Goal: Task Accomplishment & Management: Manage account settings

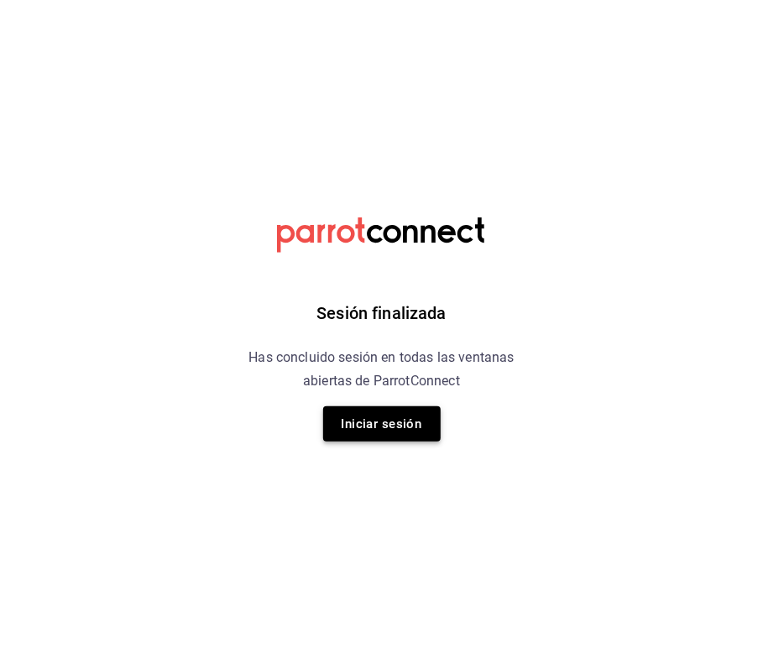
click at [400, 427] on button "Iniciar sesión" at bounding box center [382, 423] width 118 height 35
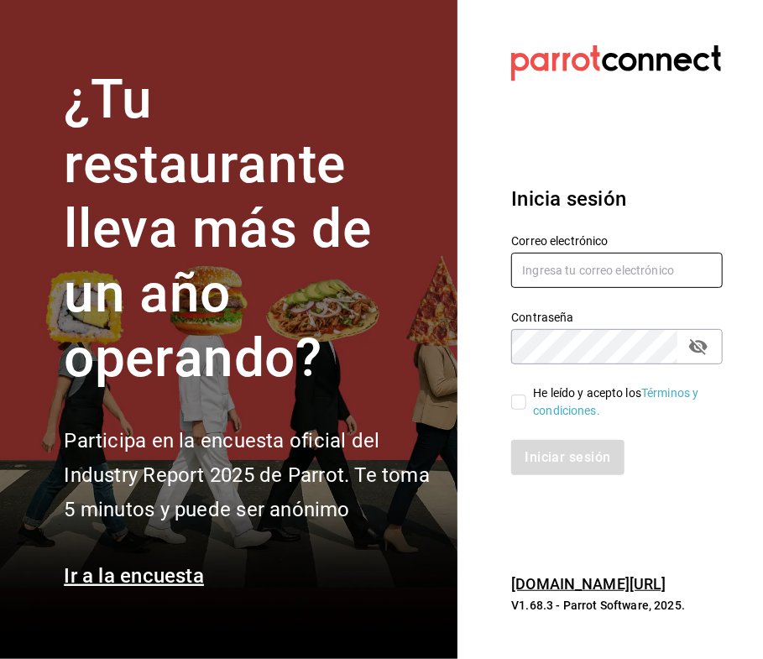
click at [573, 270] on input "text" at bounding box center [617, 270] width 212 height 35
type input "C"
type input "colomevazquezlauraathziri@gmail.com"
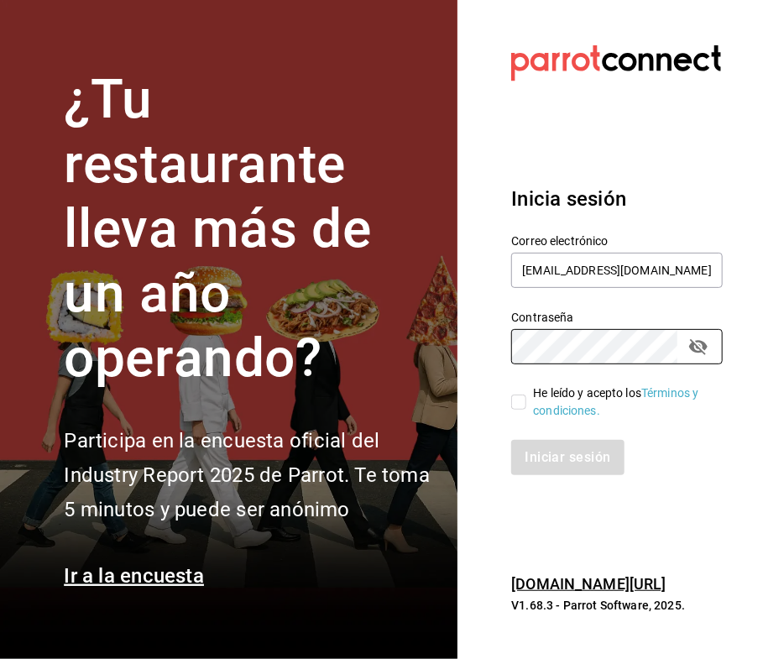
scroll to position [0, 0]
click at [528, 393] on span "He leído y acepto los Términos y condiciones." at bounding box center [617, 402] width 183 height 35
click at [526, 395] on input "He leído y acepto los Términos y condiciones." at bounding box center [518, 402] width 15 height 15
checkbox input "true"
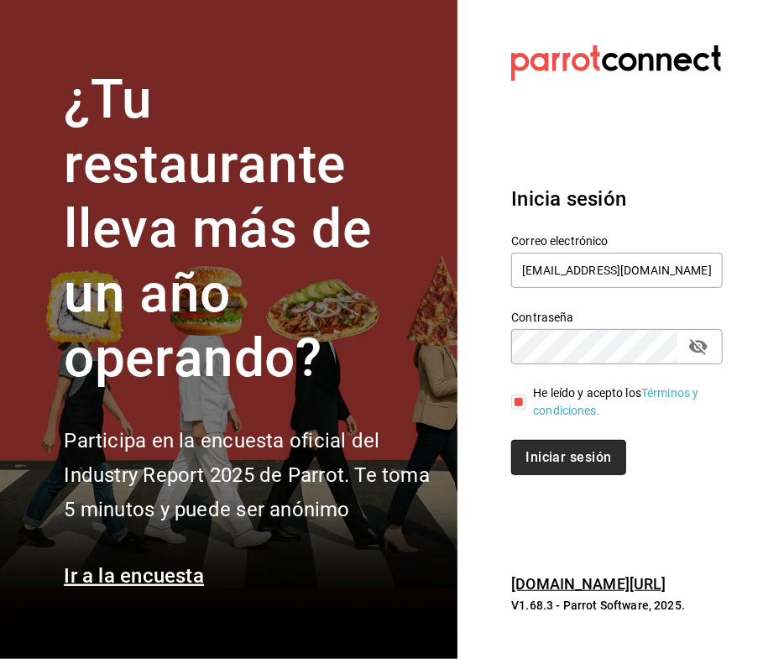
click at [531, 449] on button "Iniciar sesión" at bounding box center [568, 457] width 114 height 35
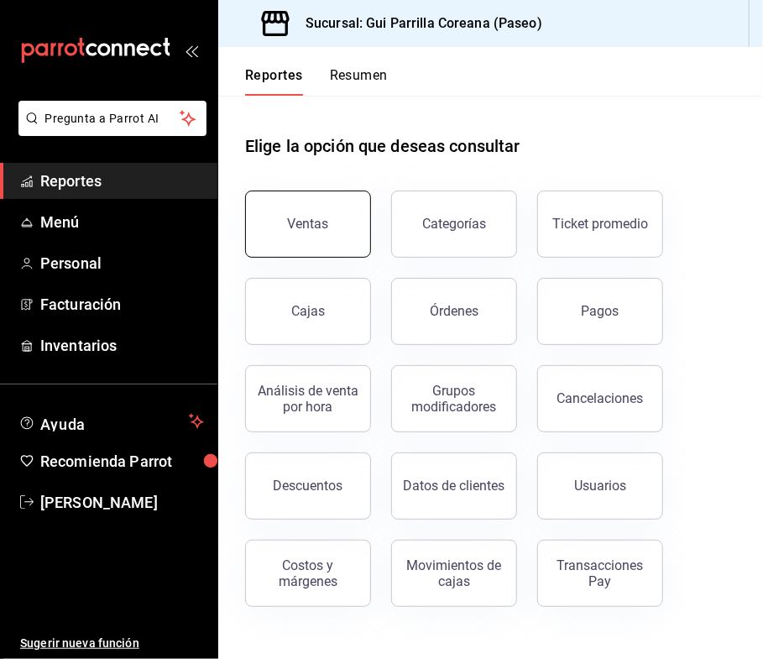
click at [334, 233] on button "Ventas" at bounding box center [308, 224] width 126 height 67
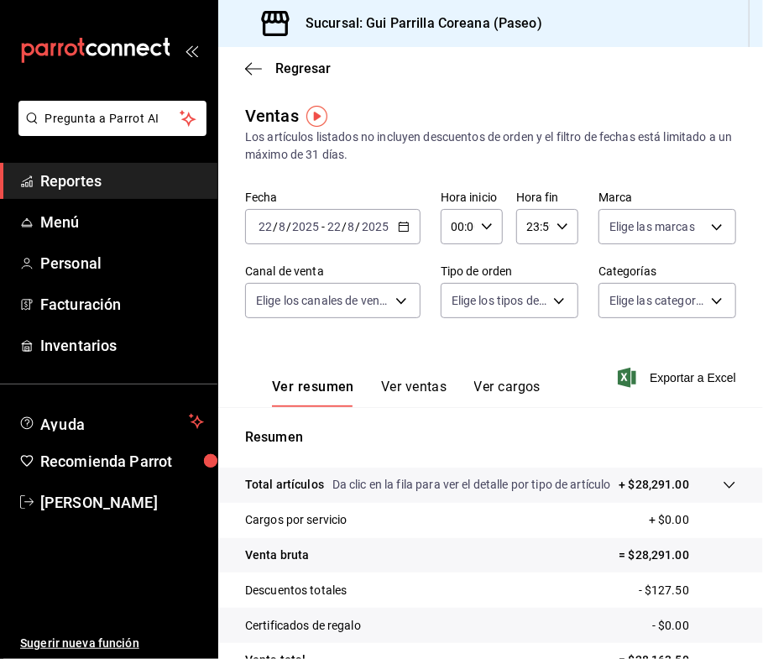
click at [129, 183] on span "Reportes" at bounding box center [122, 181] width 164 height 23
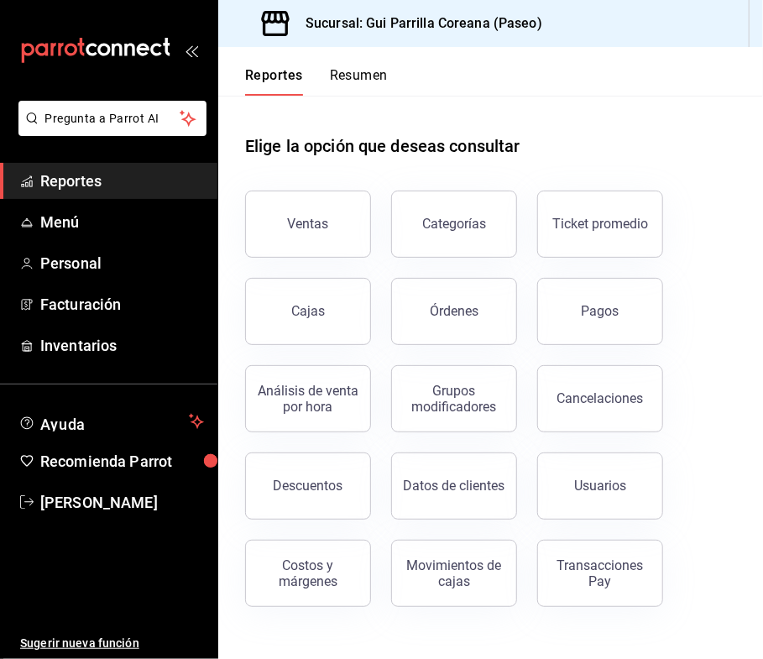
drag, startPoint x: 596, startPoint y: 321, endPoint x: 614, endPoint y: 290, distance: 35.7
click at [597, 319] on button "Pagos" at bounding box center [600, 311] width 126 height 67
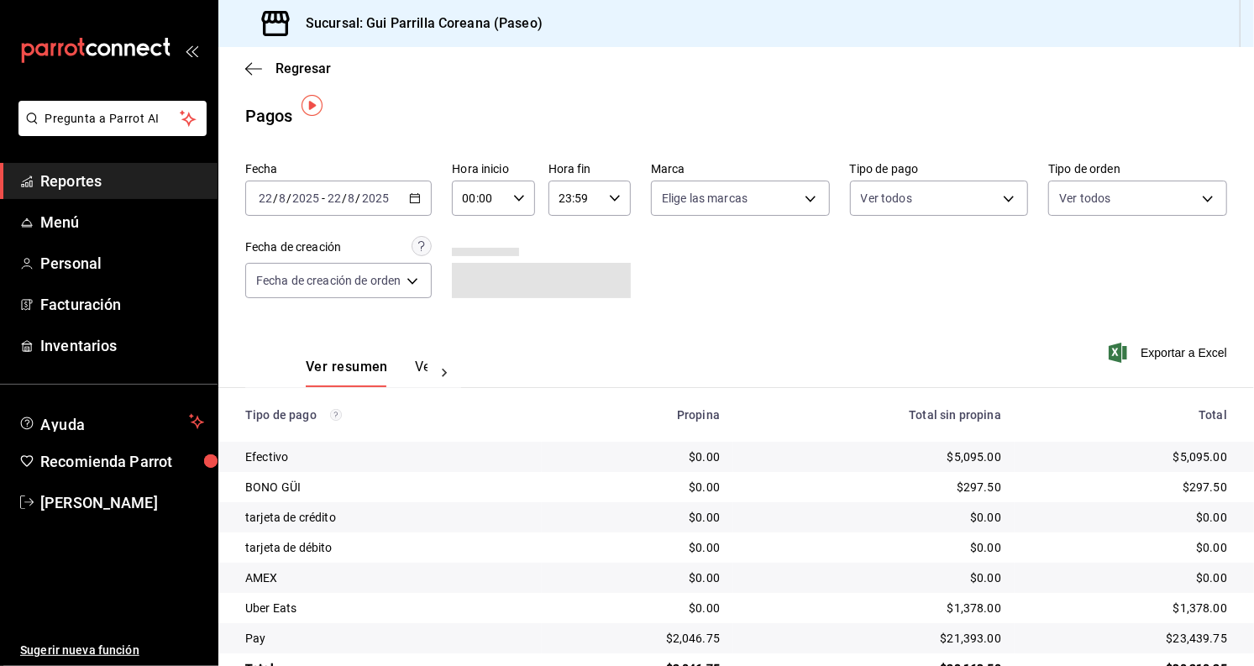
scroll to position [45, 0]
